Goal: Transaction & Acquisition: Purchase product/service

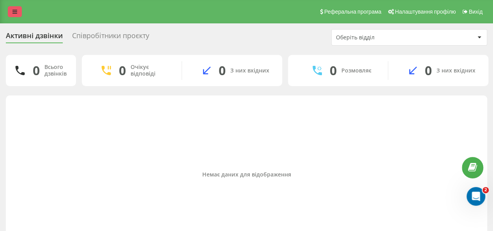
click at [9, 9] on link at bounding box center [15, 11] width 14 height 11
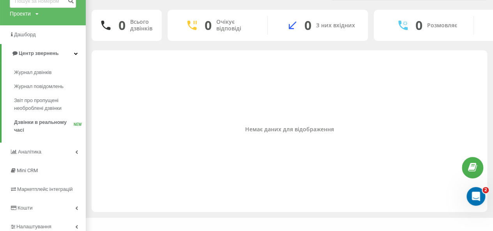
scroll to position [70, 0]
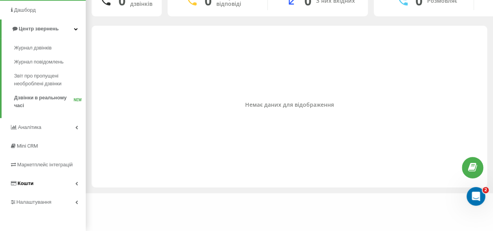
click at [25, 184] on span "Кошти" at bounding box center [26, 183] width 16 height 6
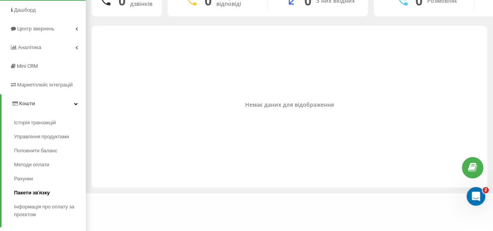
click at [28, 187] on link "Пакети зв'язку" at bounding box center [50, 193] width 72 height 14
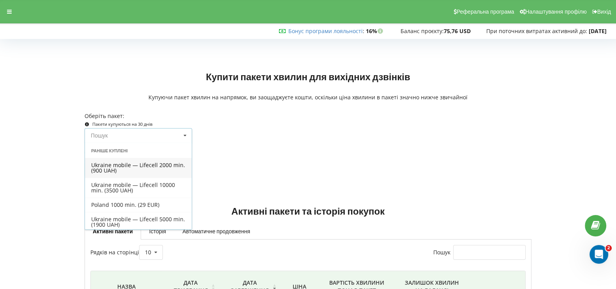
click at [119, 129] on input at bounding box center [138, 136] width 107 height 14
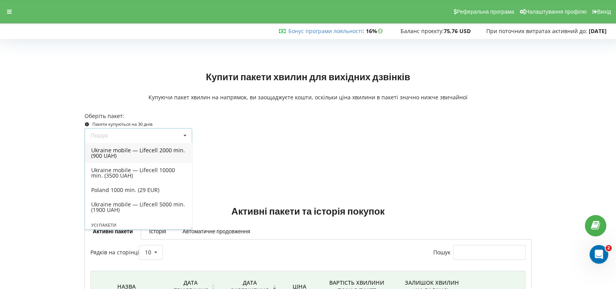
click at [130, 149] on div "Ukraine mobile — Lifecell 2000 min. (900 UAH)" at bounding box center [138, 153] width 107 height 20
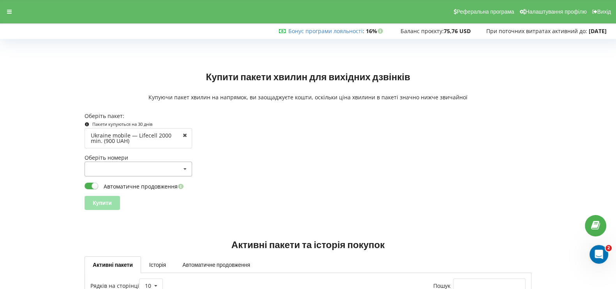
click at [124, 172] on div "380732163960 (380732163960) 380736465668 (380736465668) 380732982882 (380732982…" at bounding box center [139, 169] width 108 height 15
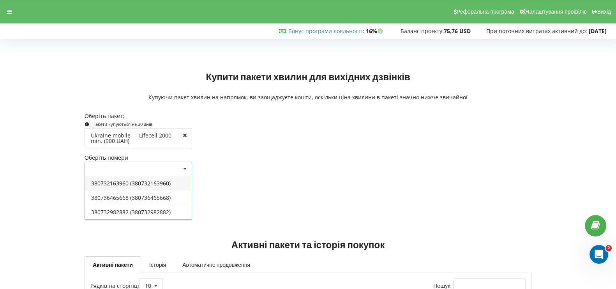
click at [124, 181] on div "380732163960 (380732163960)" at bounding box center [138, 183] width 107 height 14
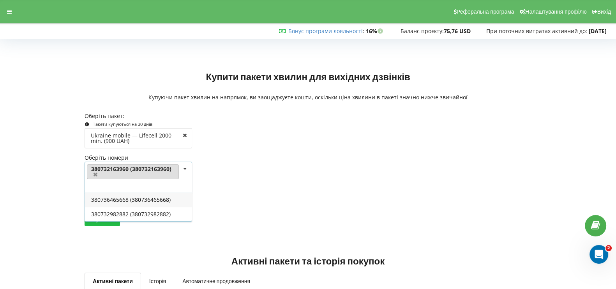
drag, startPoint x: 121, startPoint y: 170, endPoint x: 107, endPoint y: 166, distance: 14.6
click at [110, 166] on link "380732163960 (380732163960)" at bounding box center [133, 172] width 92 height 15
click at [90, 167] on link "380732163960 (380732163960)" at bounding box center [133, 172] width 92 height 15
drag, startPoint x: 84, startPoint y: 167, endPoint x: 122, endPoint y: 165, distance: 37.5
click at [120, 164] on div "380732163960 (380732163960) 380736465668 (380736465668) 380732982882 (380732982…" at bounding box center [139, 177] width 108 height 31
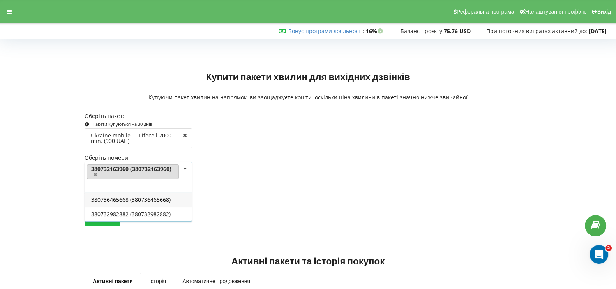
click at [124, 166] on link "380732163960 (380732163960)" at bounding box center [133, 172] width 92 height 15
